Goal: Task Accomplishment & Management: Complete application form

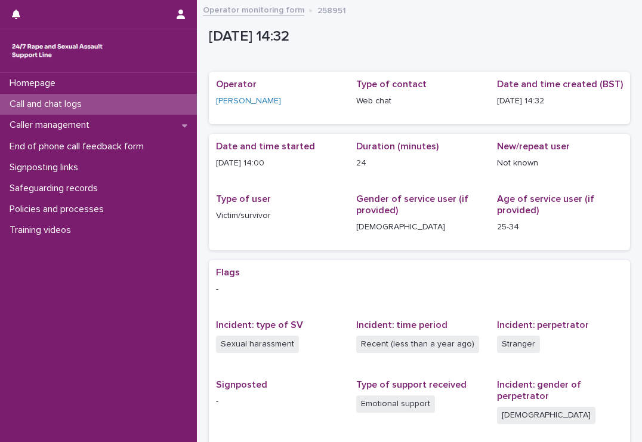
click at [57, 101] on p "Call and chat logs" at bounding box center [48, 104] width 87 height 11
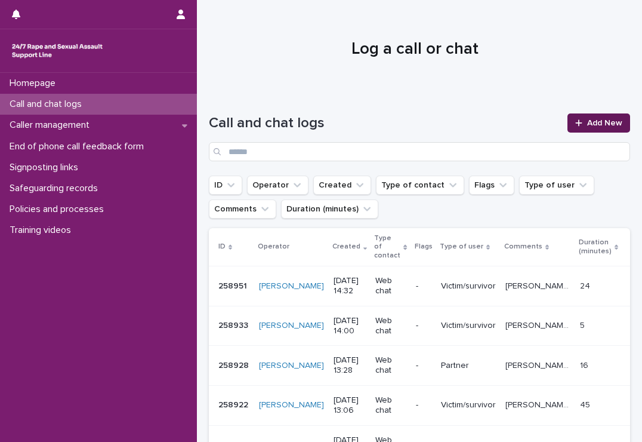
click at [585, 116] on link "Add New" at bounding box center [599, 122] width 63 height 19
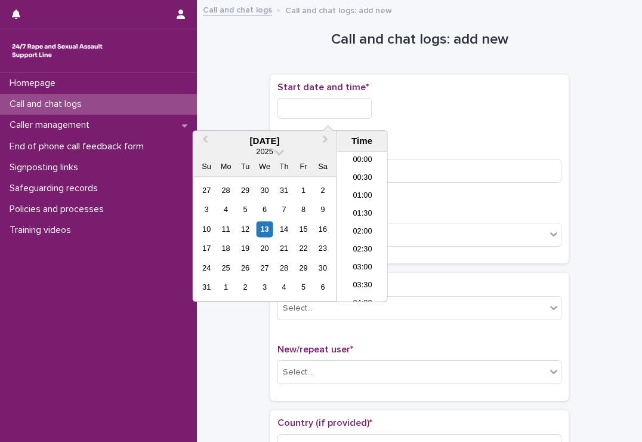
scroll to position [472, 0]
click at [367, 102] on input "text" at bounding box center [325, 108] width 94 height 21
click at [361, 204] on li "14:30" at bounding box center [362, 209] width 51 height 18
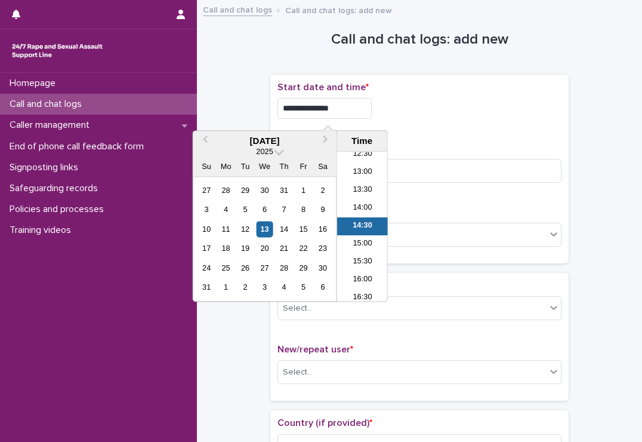
click at [363, 115] on input "**********" at bounding box center [325, 108] width 94 height 21
type input "**********"
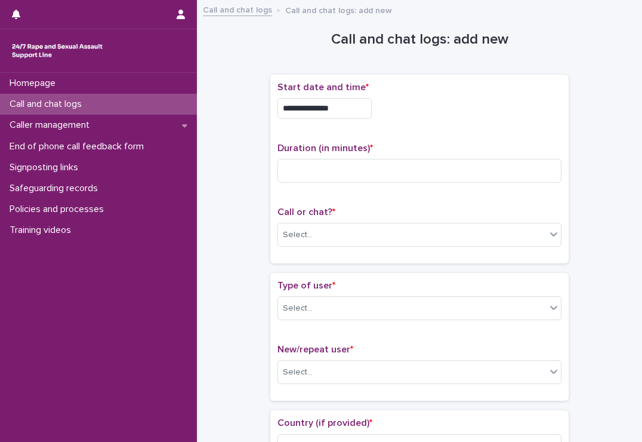
click at [424, 127] on div "**********" at bounding box center [420, 105] width 284 height 47
click at [390, 171] on input at bounding box center [420, 171] width 284 height 24
type input "*"
type input "**"
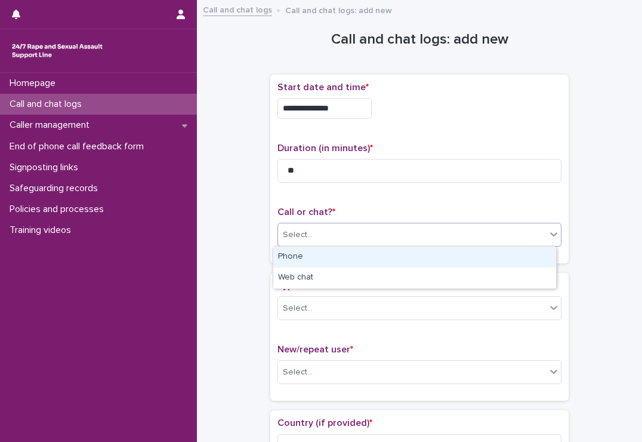
click at [385, 233] on div "Select..." at bounding box center [412, 235] width 268 height 20
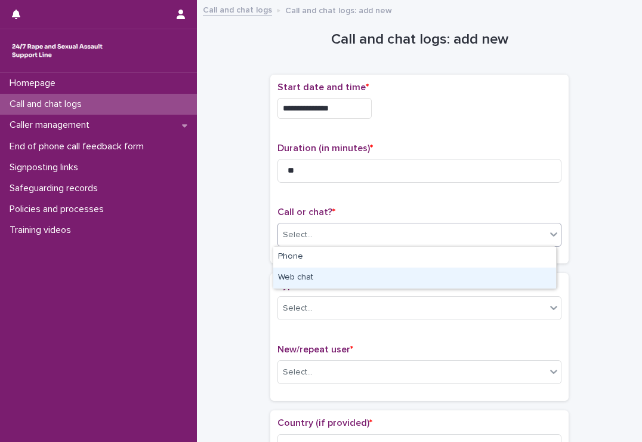
click at [351, 273] on div "Web chat" at bounding box center [414, 277] width 283 height 21
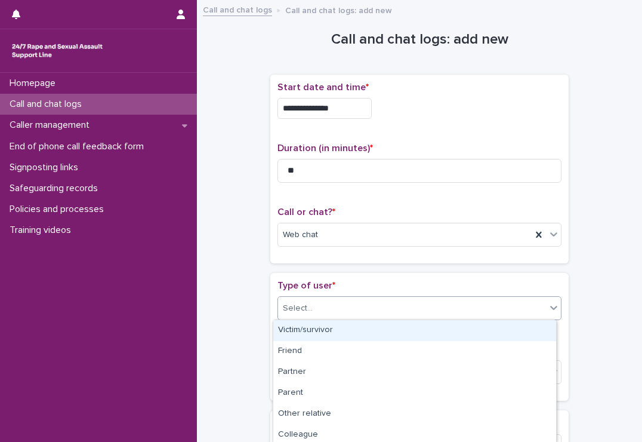
click at [349, 304] on div "Select..." at bounding box center [412, 309] width 268 height 20
click at [324, 328] on div "Victim/survivor" at bounding box center [414, 330] width 283 height 21
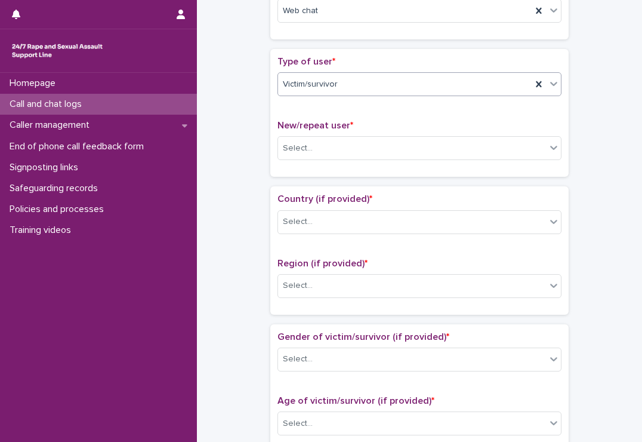
scroll to position [224, 0]
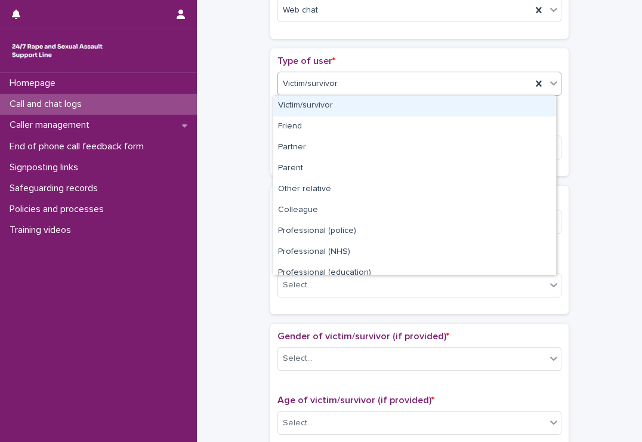
click at [347, 88] on div "Victim/survivor" at bounding box center [405, 84] width 254 height 20
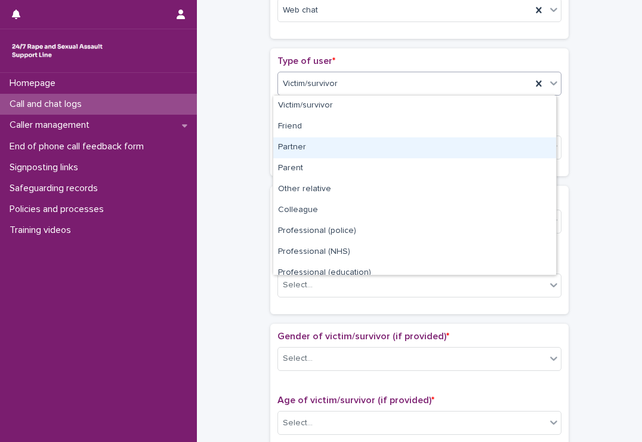
click at [331, 145] on div "Partner" at bounding box center [414, 147] width 283 height 21
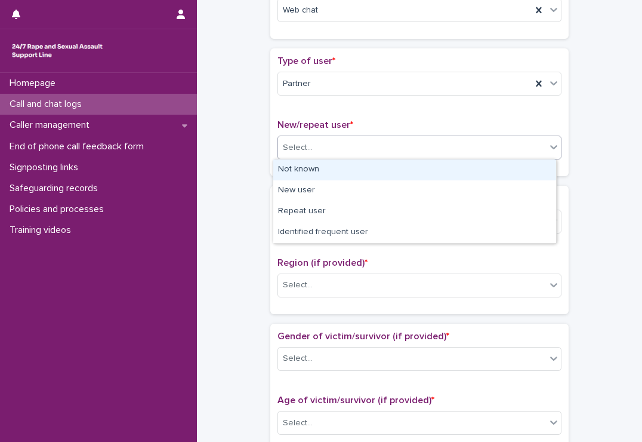
click at [331, 145] on div "Select..." at bounding box center [412, 148] width 268 height 20
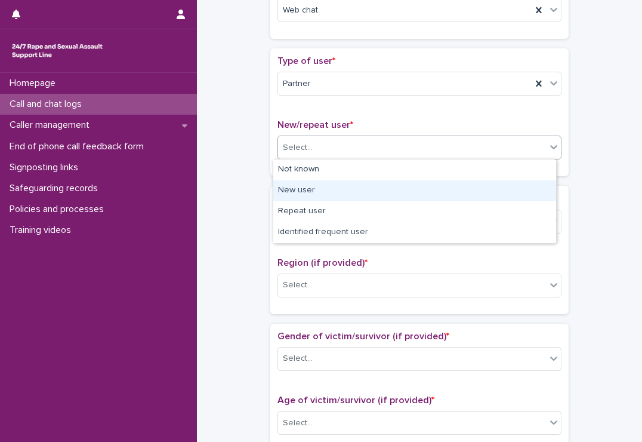
click at [320, 186] on div "New user" at bounding box center [414, 190] width 283 height 21
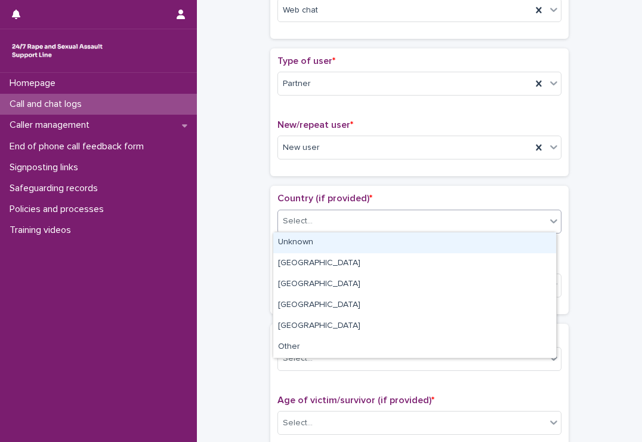
click at [321, 219] on div "Select..." at bounding box center [412, 221] width 268 height 20
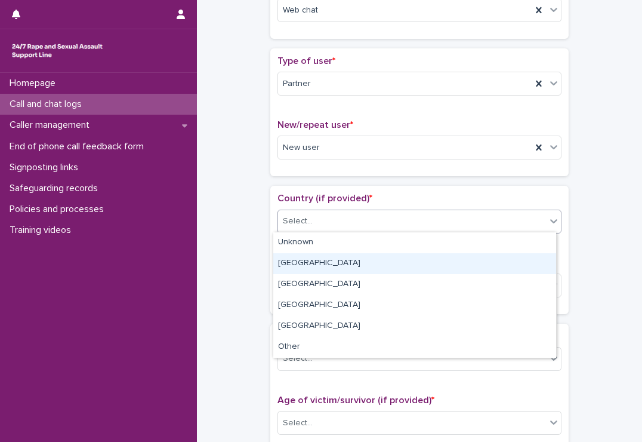
click at [314, 264] on div "[GEOGRAPHIC_DATA]" at bounding box center [414, 263] width 283 height 21
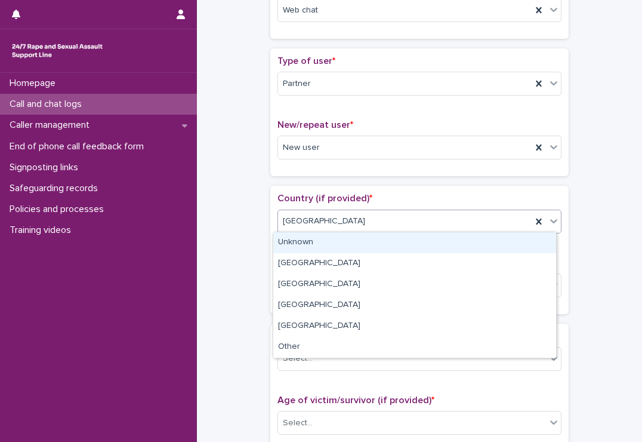
click at [463, 220] on div "[GEOGRAPHIC_DATA]" at bounding box center [405, 221] width 254 height 20
click at [331, 244] on div "Unknown" at bounding box center [414, 242] width 283 height 21
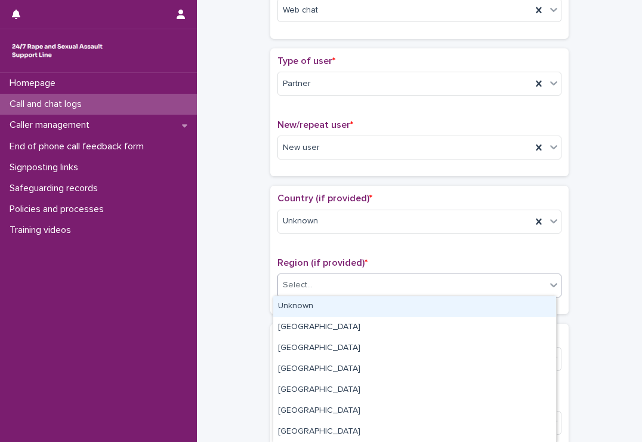
click at [325, 281] on div "Select..." at bounding box center [412, 285] width 268 height 20
click at [301, 305] on div "Unknown" at bounding box center [414, 306] width 283 height 21
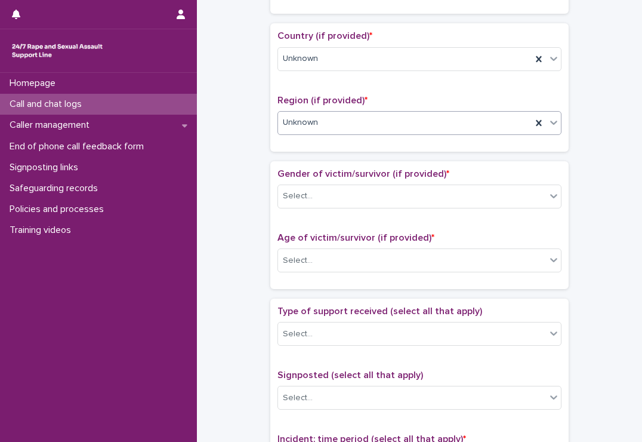
scroll to position [389, 0]
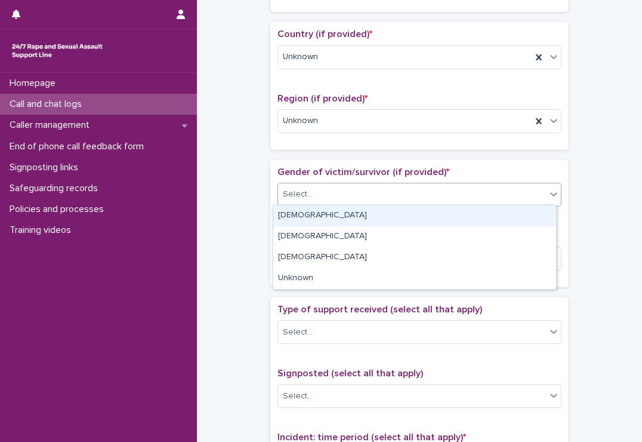
click at [332, 190] on div "Select..." at bounding box center [412, 194] width 268 height 20
click at [321, 223] on div "[DEMOGRAPHIC_DATA]" at bounding box center [414, 215] width 283 height 21
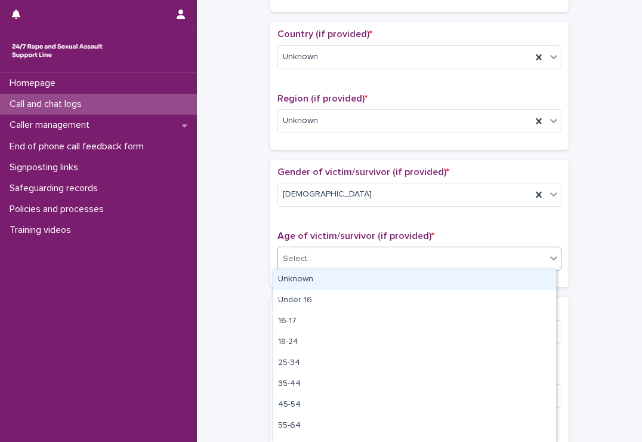
click at [330, 267] on div "Select..." at bounding box center [420, 259] width 284 height 24
click at [325, 270] on div "Unknown" at bounding box center [414, 279] width 283 height 21
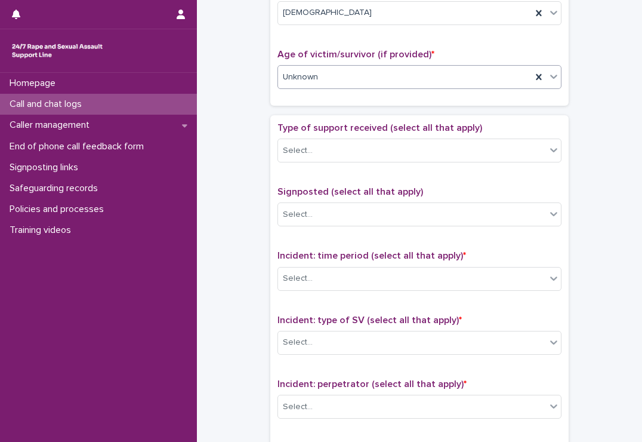
scroll to position [601, 0]
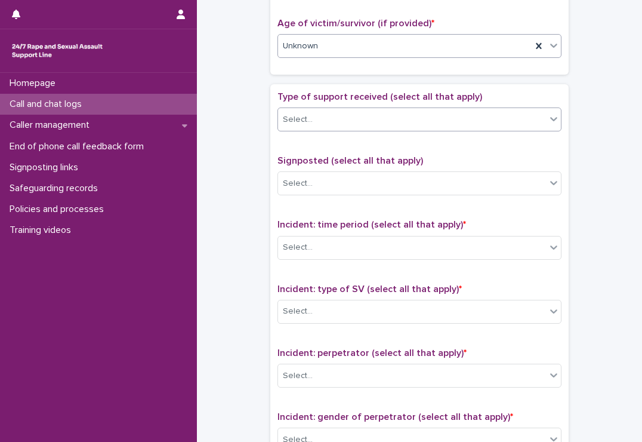
click at [334, 112] on div "Select..." at bounding box center [412, 120] width 268 height 20
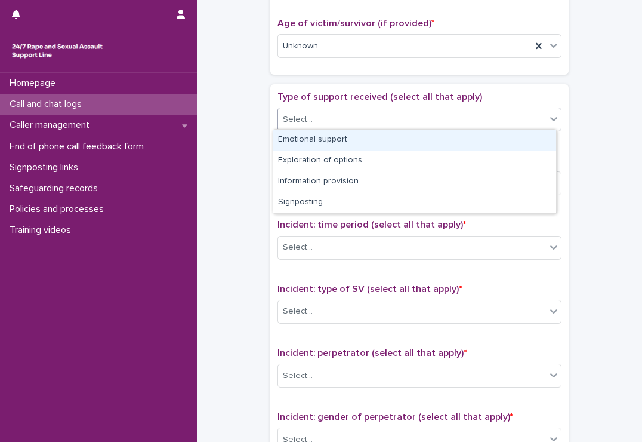
click at [325, 141] on div "Emotional support" at bounding box center [414, 140] width 283 height 21
click at [408, 128] on div "Emotional support" at bounding box center [420, 119] width 284 height 24
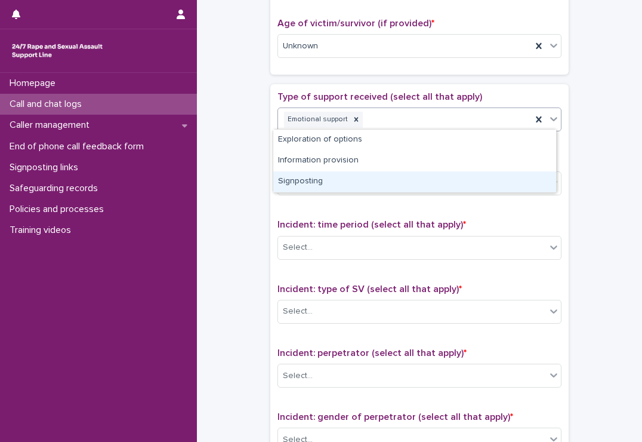
click at [360, 184] on div "Signposting" at bounding box center [414, 181] width 283 height 21
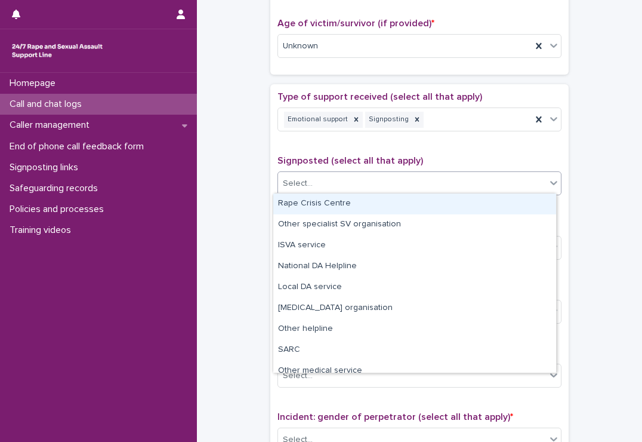
click at [360, 184] on div "Select..." at bounding box center [412, 184] width 268 height 20
click at [353, 210] on div "Rape Crisis Centre" at bounding box center [414, 203] width 283 height 21
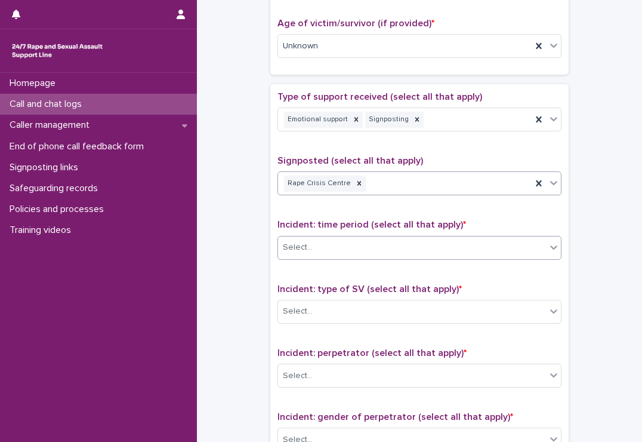
click at [352, 242] on div "Select..." at bounding box center [412, 248] width 268 height 20
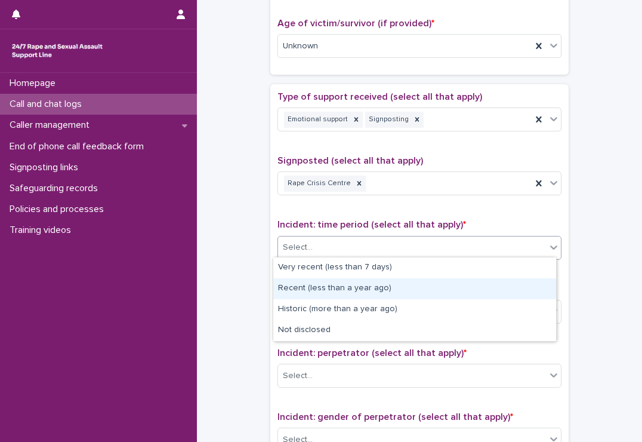
click at [353, 290] on div "Recent (less than a year ago)" at bounding box center [414, 288] width 283 height 21
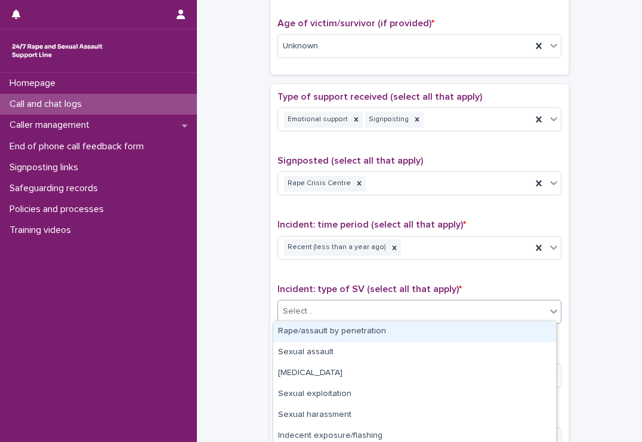
click at [351, 317] on div "Select..." at bounding box center [412, 312] width 268 height 20
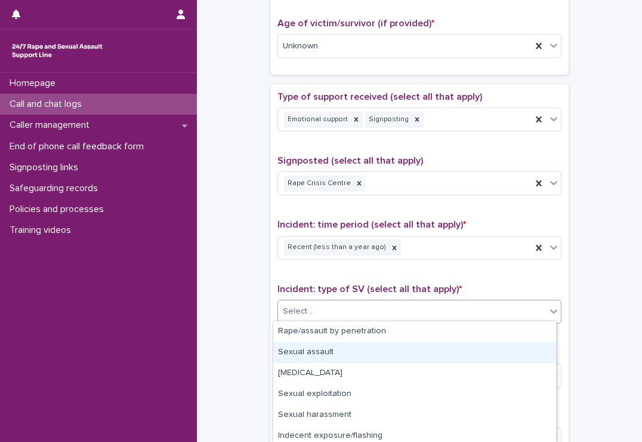
click at [334, 356] on div "Sexual assault" at bounding box center [414, 352] width 283 height 21
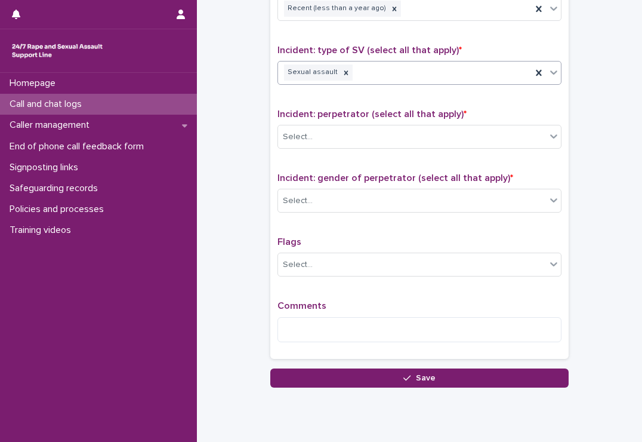
scroll to position [841, 0]
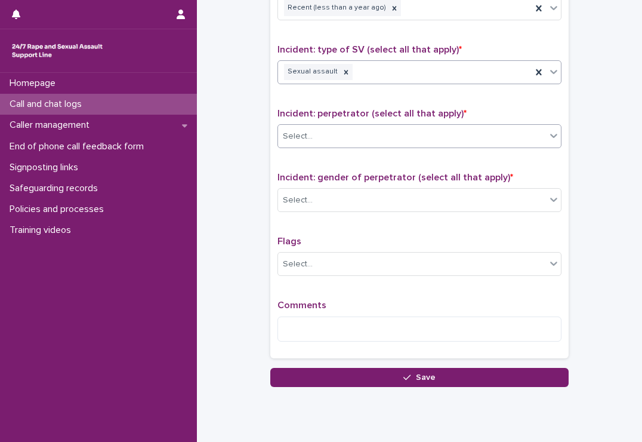
click at [325, 127] on div "Select..." at bounding box center [412, 137] width 268 height 20
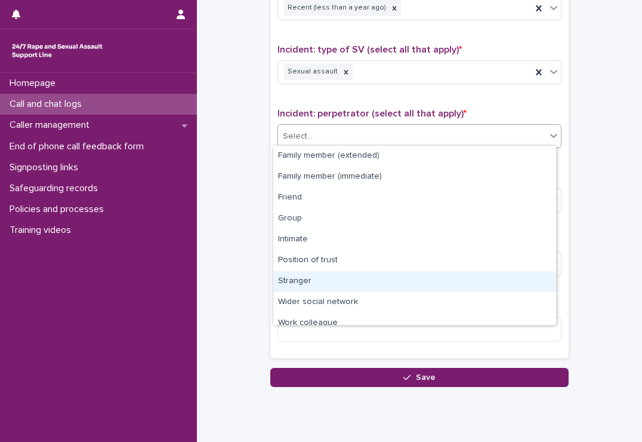
click at [323, 282] on div "Stranger" at bounding box center [414, 281] width 283 height 21
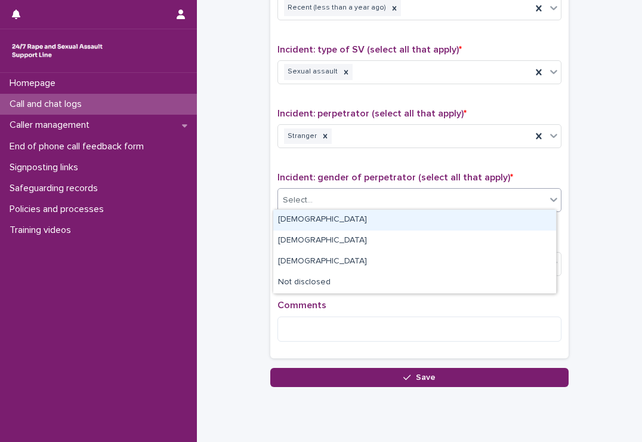
click at [347, 200] on div "Select..." at bounding box center [412, 200] width 268 height 20
click at [332, 220] on div "[DEMOGRAPHIC_DATA]" at bounding box center [414, 220] width 283 height 21
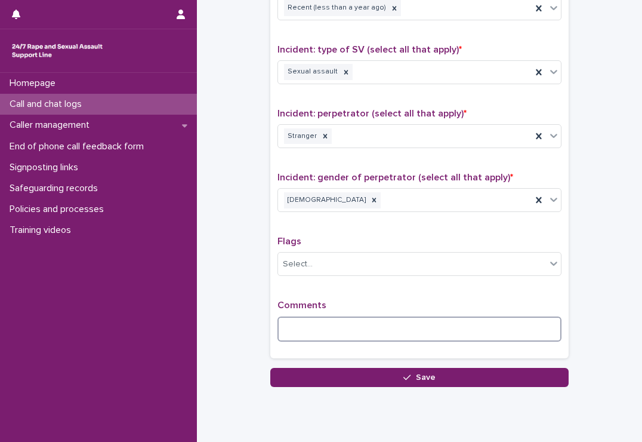
click at [328, 319] on textarea at bounding box center [420, 329] width 284 height 26
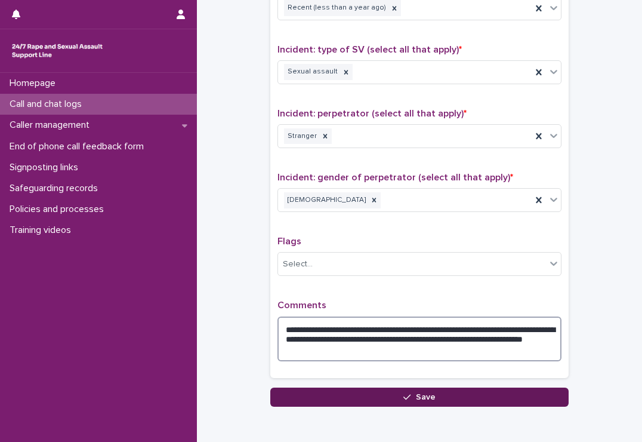
type textarea "**********"
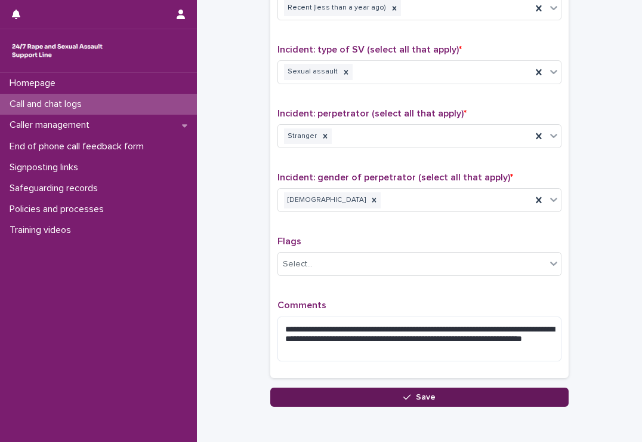
click at [349, 387] on button "Save" at bounding box center [419, 396] width 299 height 19
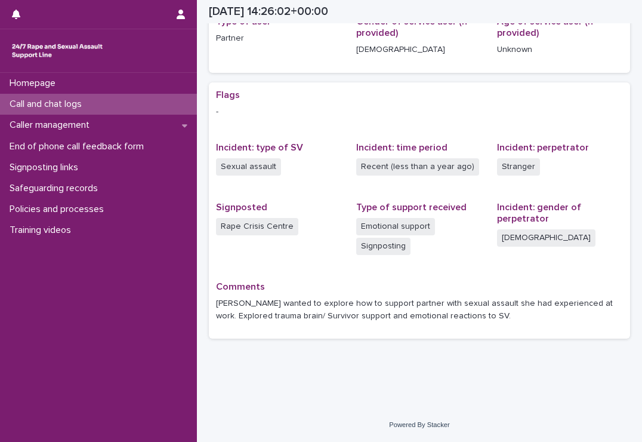
scroll to position [177, 0]
